Goal: Information Seeking & Learning: Learn about a topic

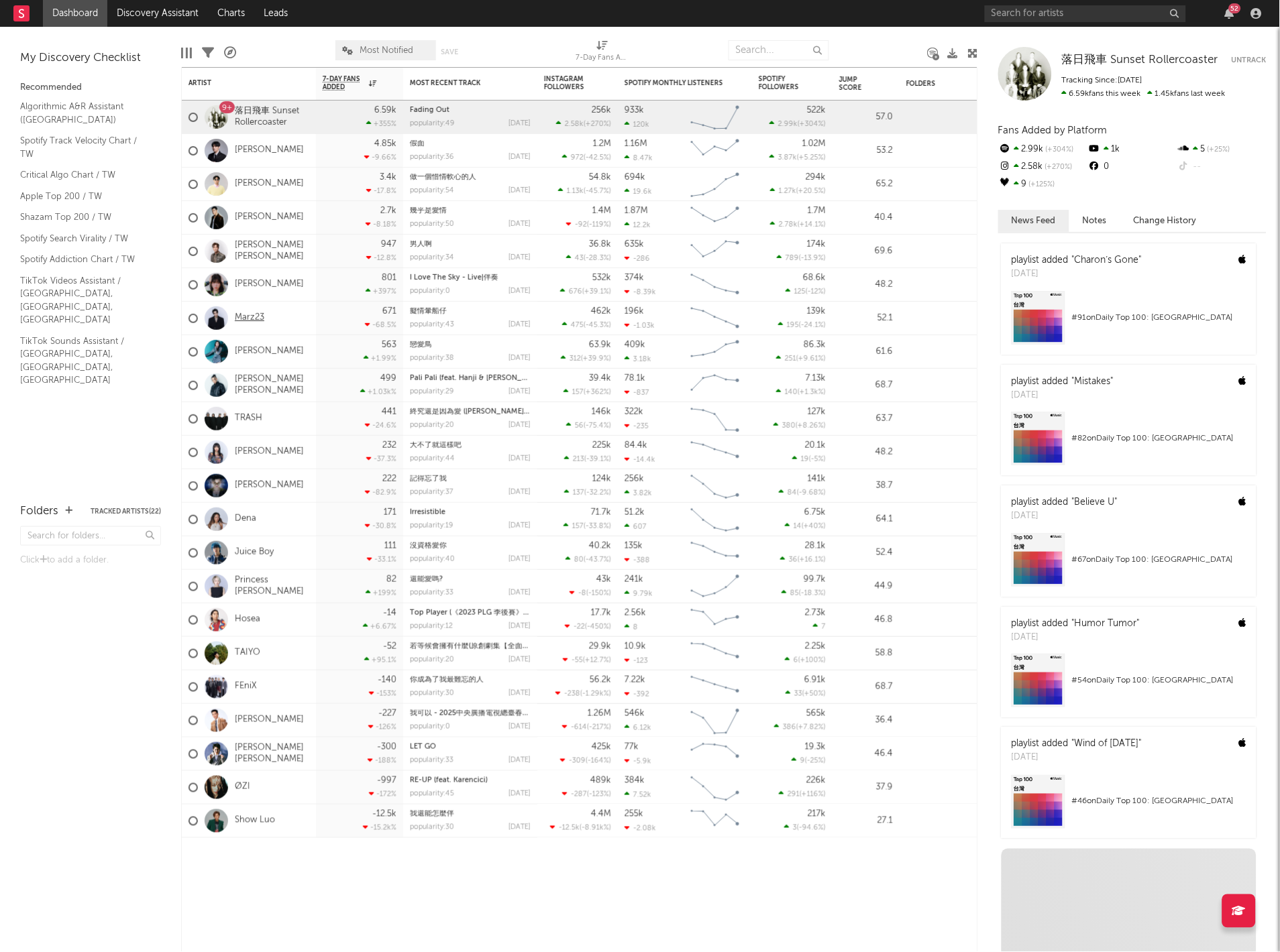
click at [243, 313] on link "Marz23" at bounding box center [249, 318] width 30 height 12
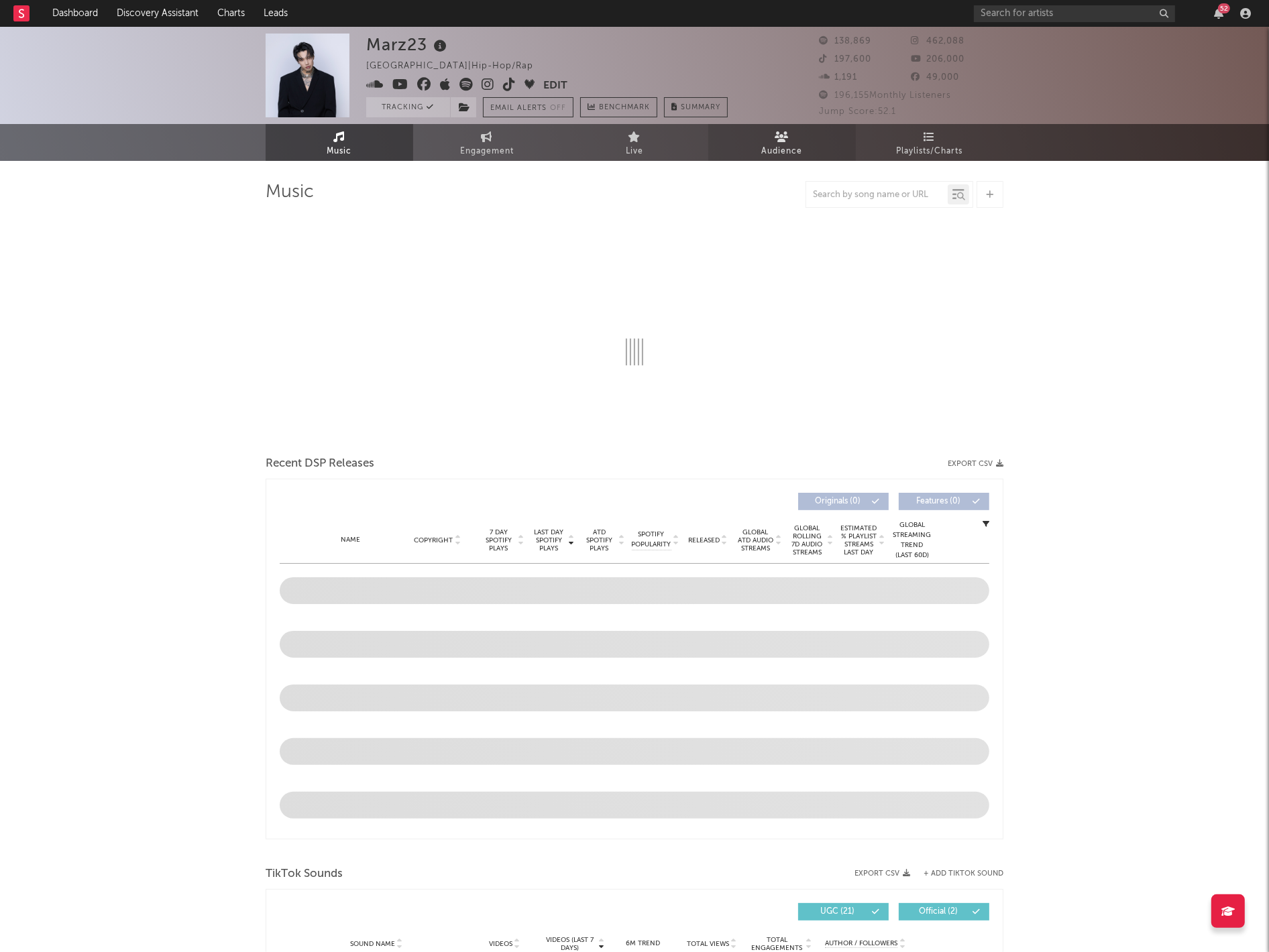
click at [762, 143] on span "Audience" at bounding box center [782, 151] width 41 height 16
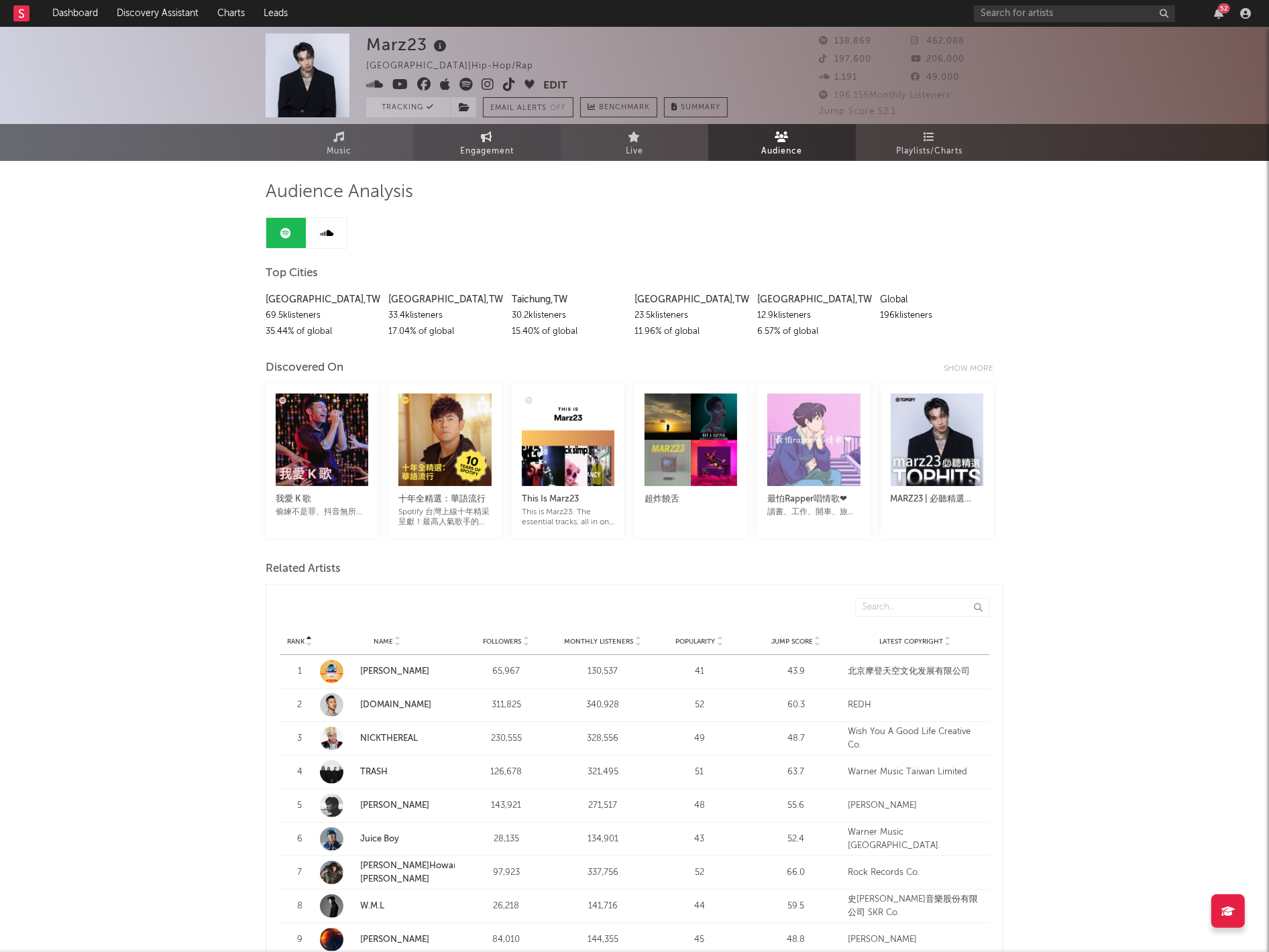
click at [491, 143] on span "Engagement" at bounding box center [487, 151] width 54 height 16
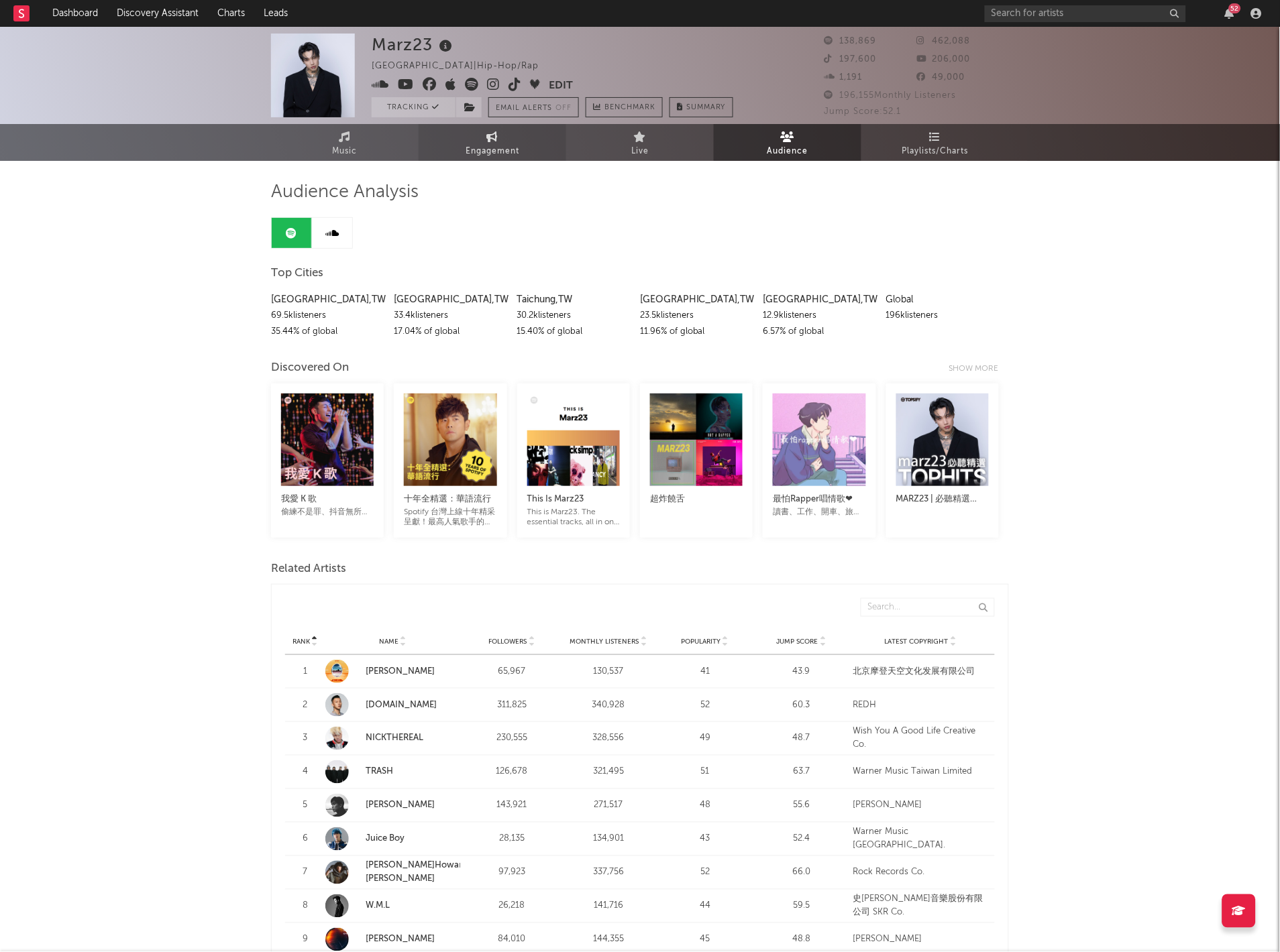
select select "1w"
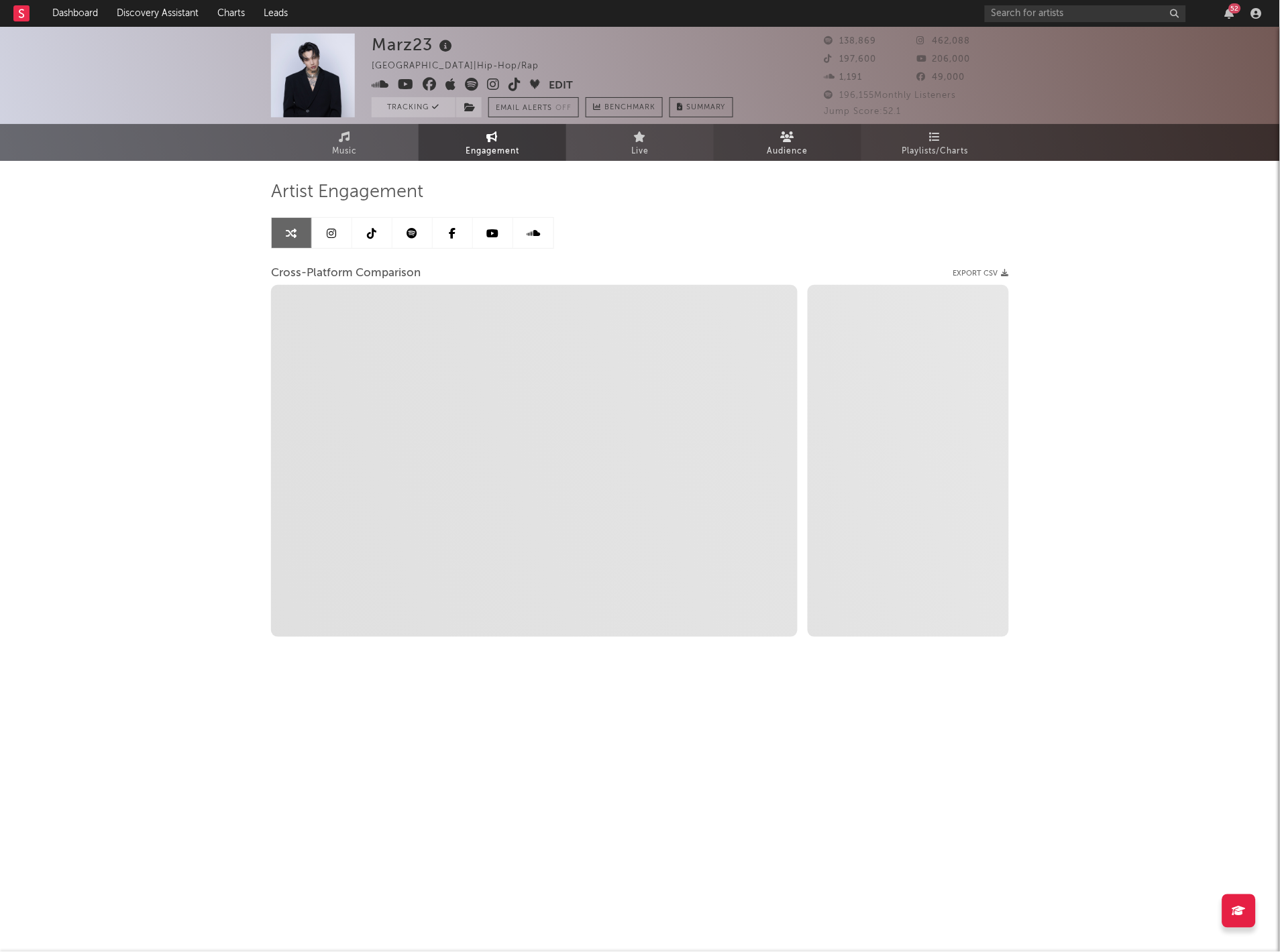
click at [784, 144] on span "Audience" at bounding box center [787, 151] width 41 height 16
